Goal: Task Accomplishment & Management: Use online tool/utility

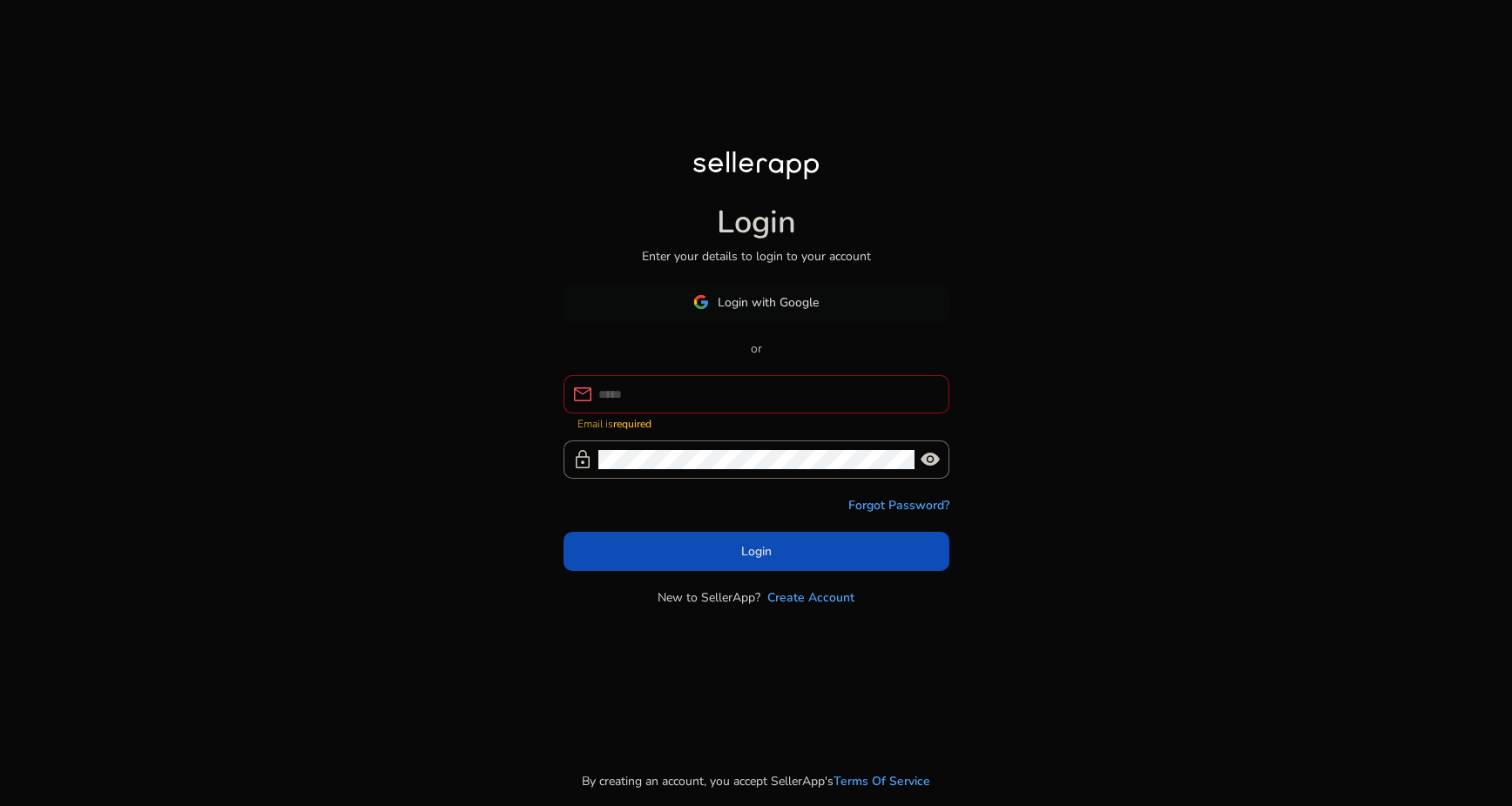
click at [757, 311] on span "Login with Google" at bounding box center [768, 302] width 101 height 18
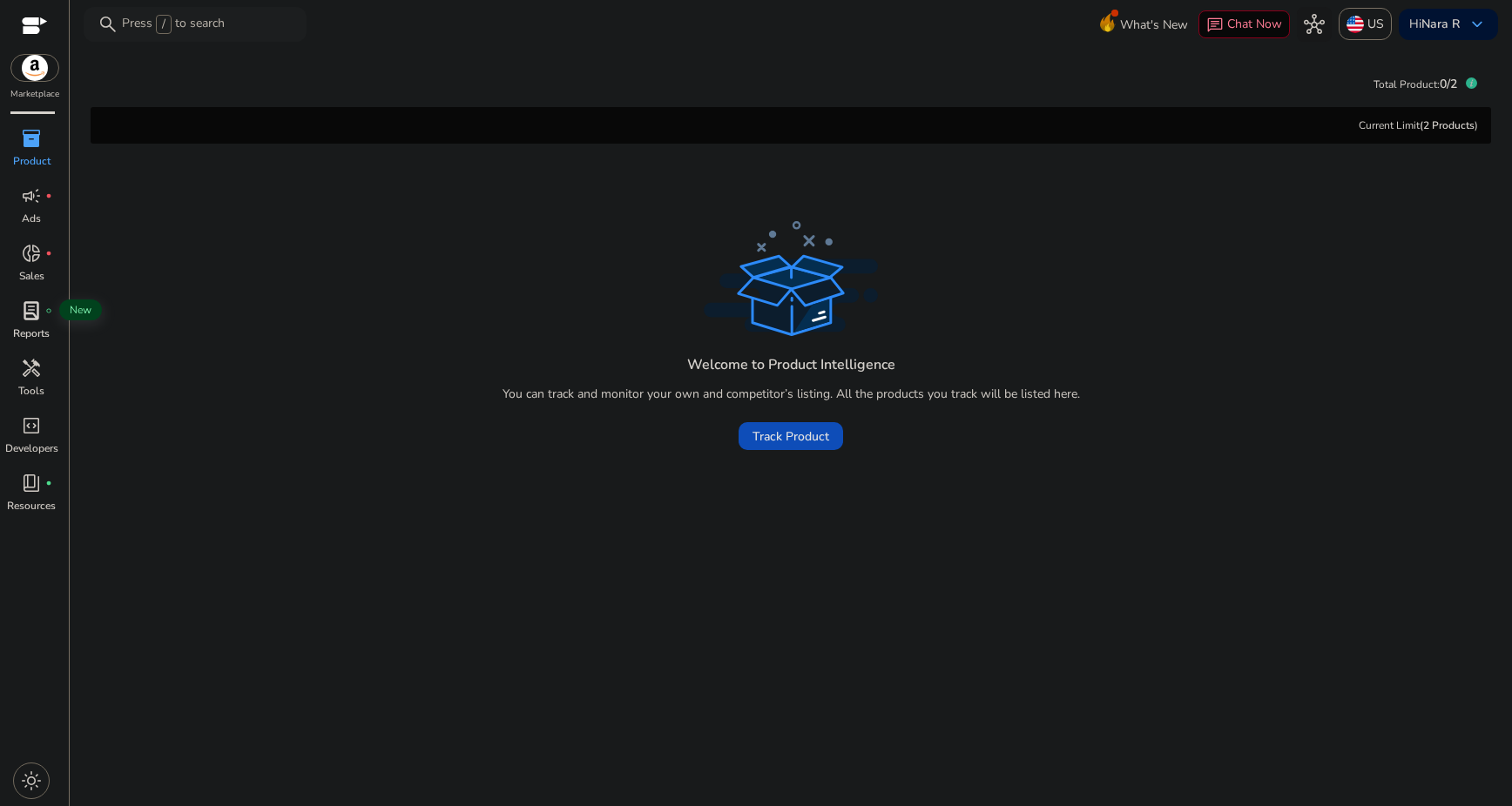
click at [41, 316] on span "lab_profile" at bounding box center [31, 310] width 21 height 21
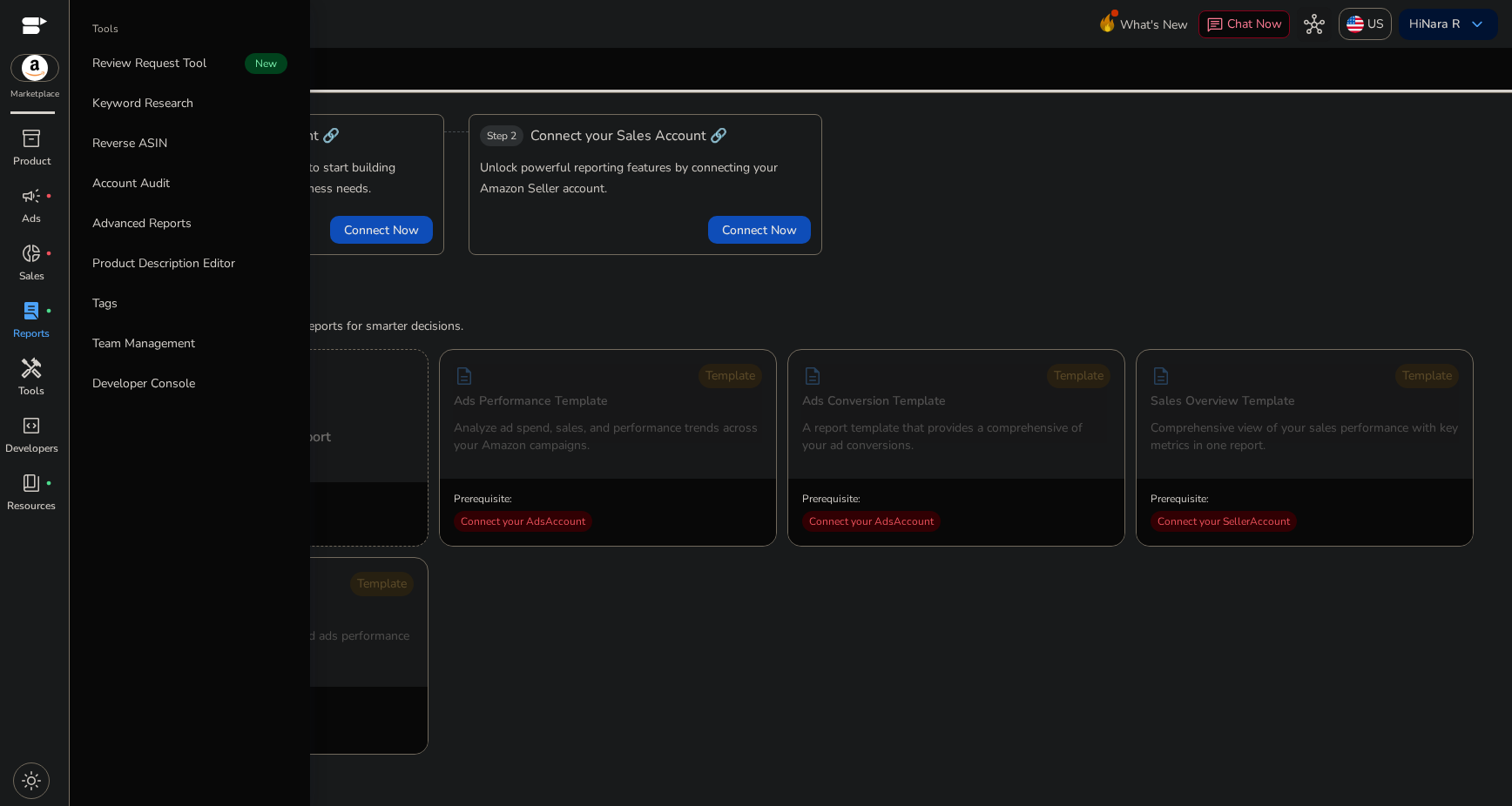
click at [40, 387] on p "Tools" at bounding box center [31, 390] width 26 height 15
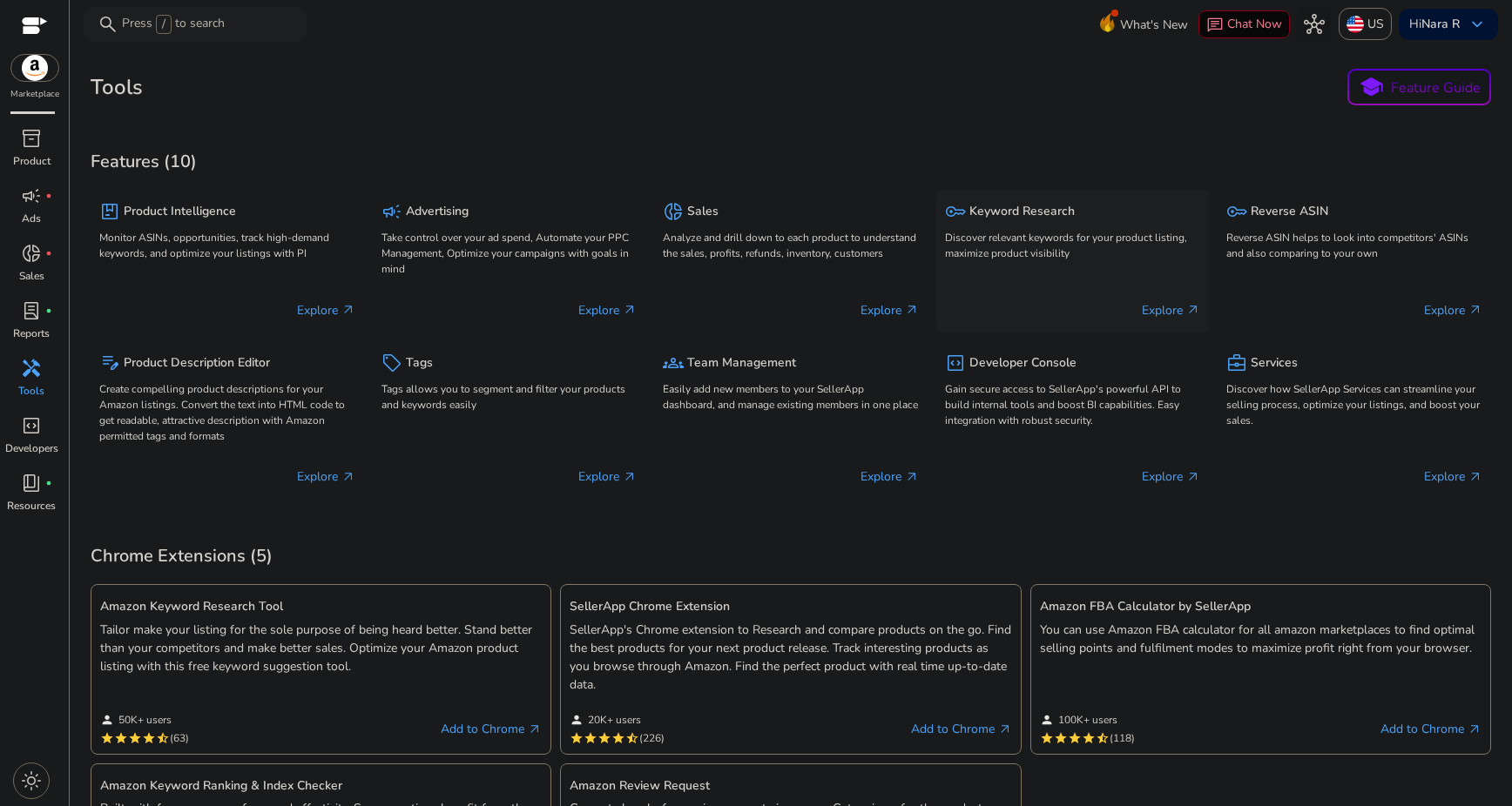
click at [1001, 216] on h5 "Keyword Research" at bounding box center [1022, 212] width 106 height 14
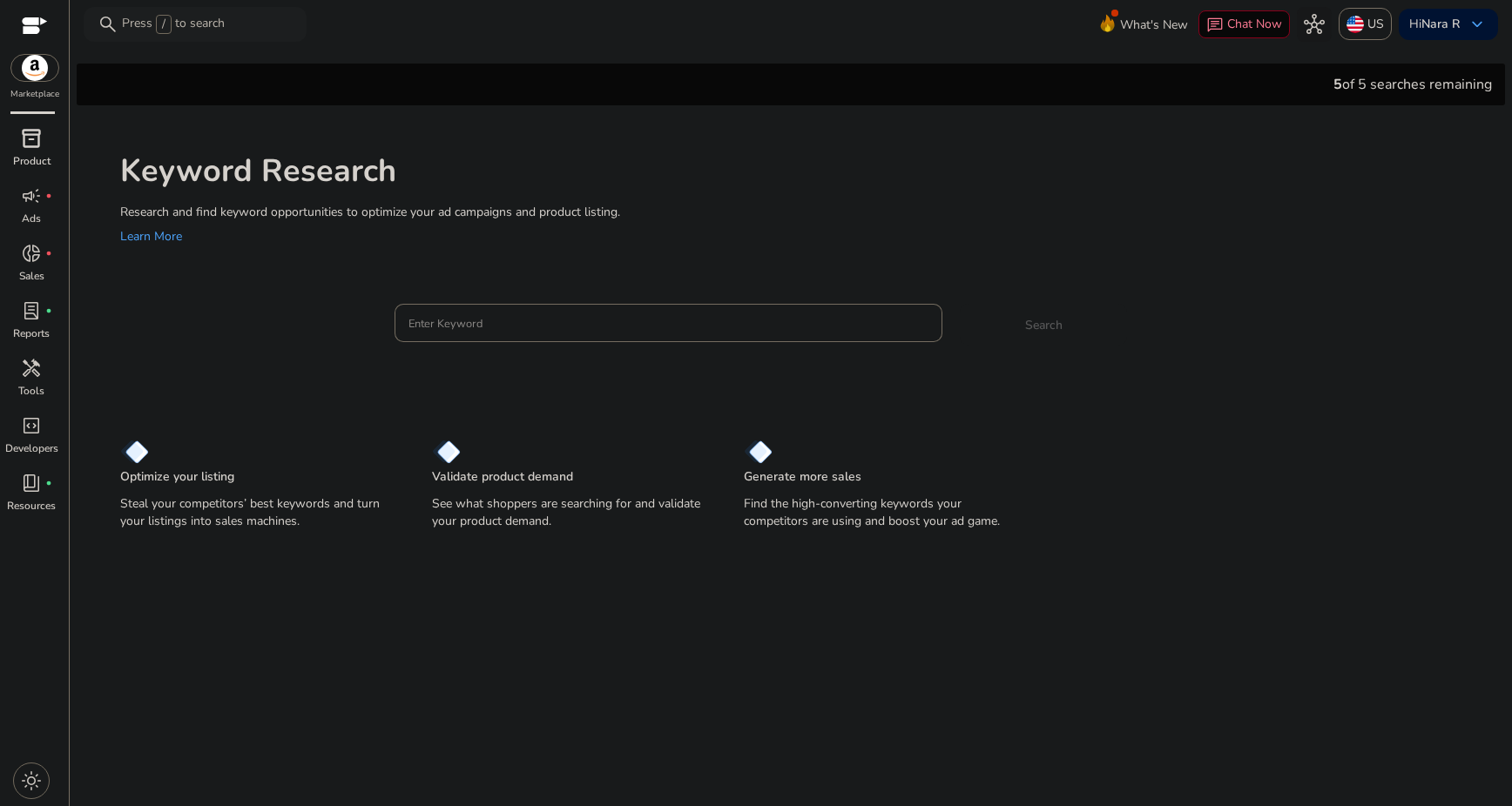
click at [32, 145] on span "inventory_2" at bounding box center [31, 138] width 21 height 21
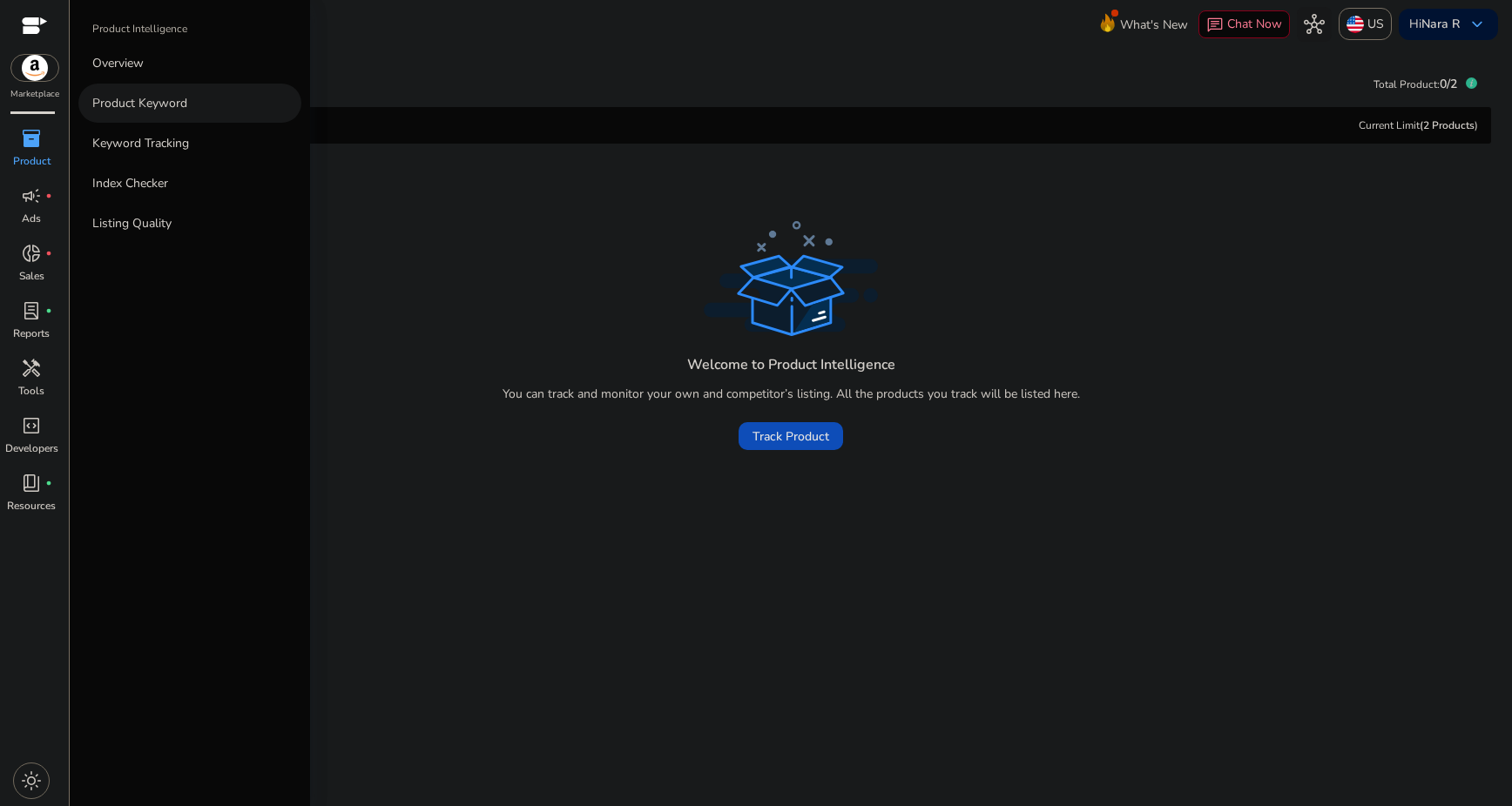
click at [149, 97] on p "Product Keyword" at bounding box center [139, 103] width 95 height 18
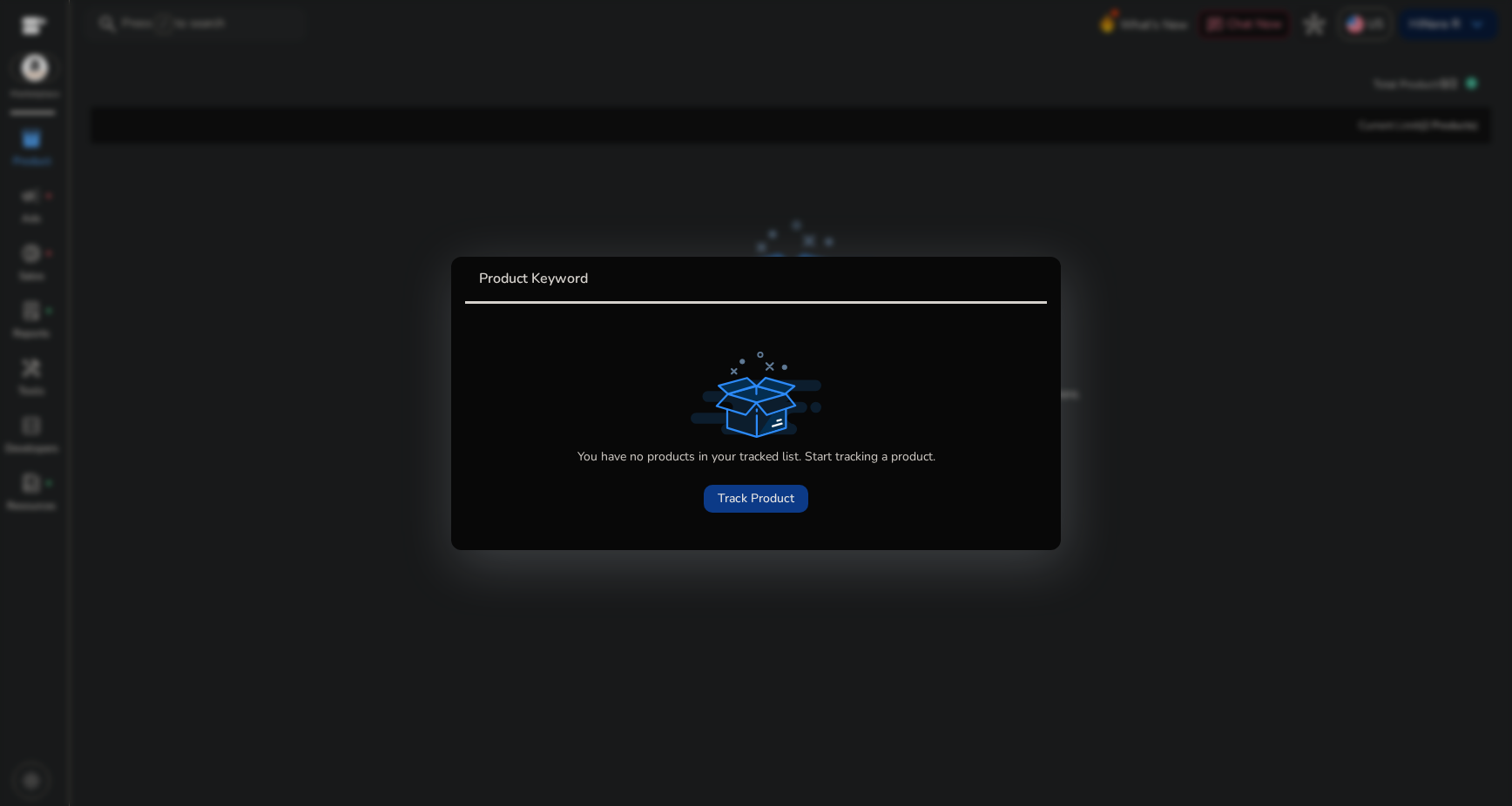
click at [751, 498] on span "Track Product" at bounding box center [756, 498] width 77 height 18
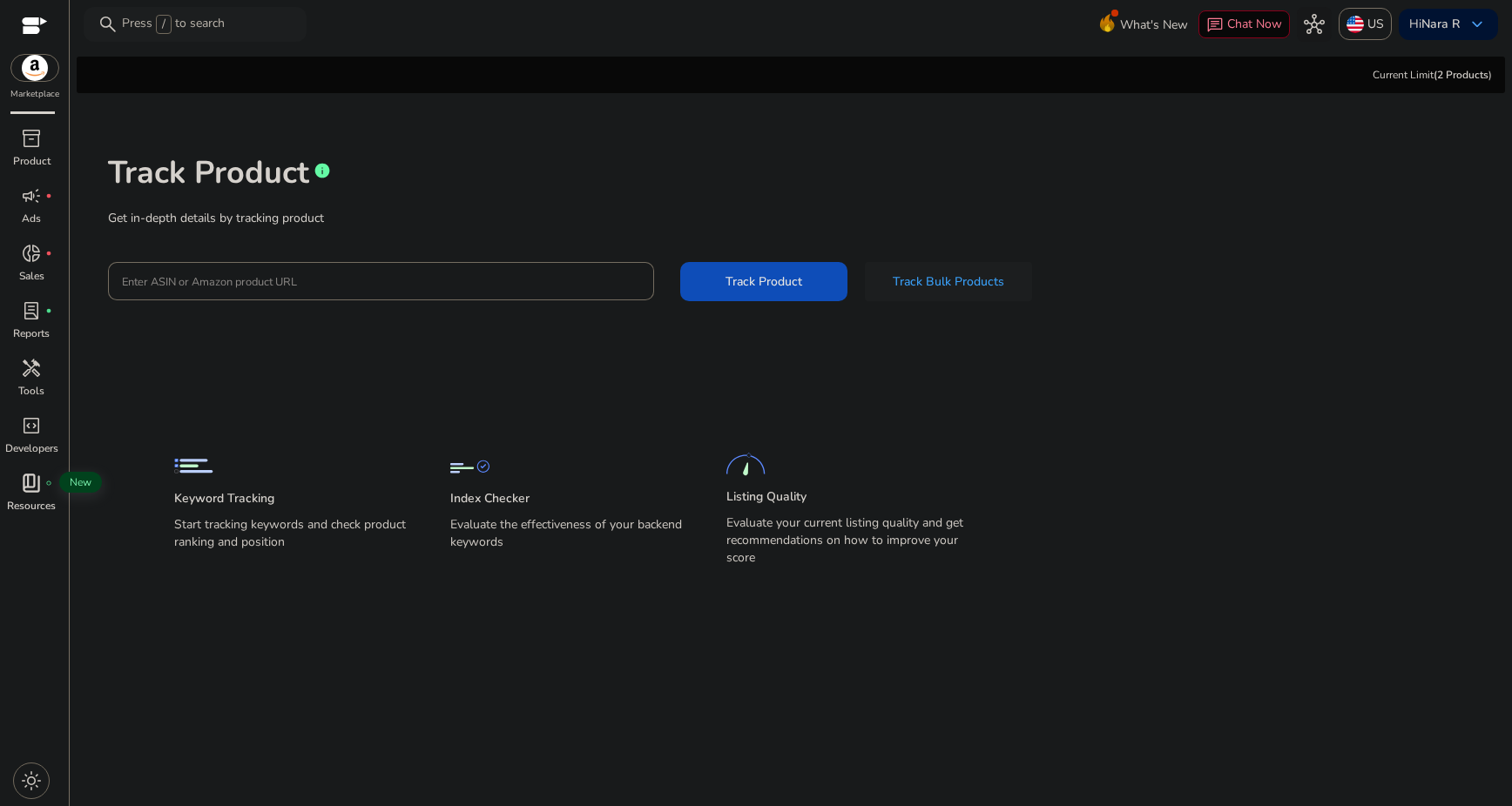
click at [40, 488] on span "book_4" at bounding box center [31, 483] width 21 height 21
